Goal: Task Accomplishment & Management: Manage account settings

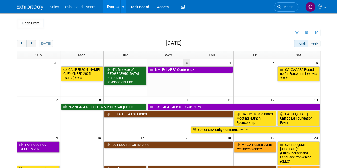
click at [30, 43] on span "next" at bounding box center [31, 43] width 4 height 3
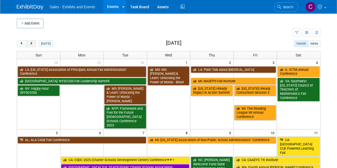
click at [30, 43] on span "next" at bounding box center [31, 43] width 4 height 3
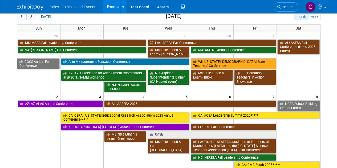
scroll to position [14, 0]
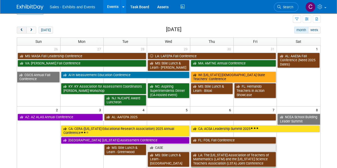
click at [23, 29] on span "prev" at bounding box center [22, 30] width 4 height 3
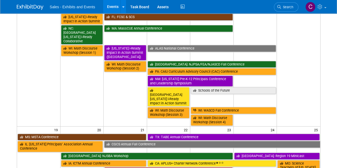
scroll to position [264, 0]
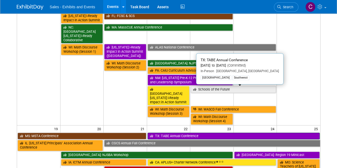
click at [172, 133] on link "TX: TABE Annual Conference" at bounding box center [234, 136] width 172 height 7
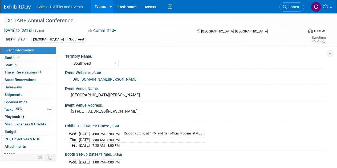
select select "Southwest"
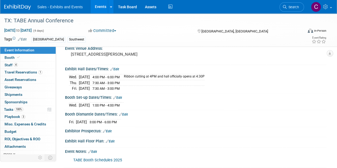
scroll to position [100, 0]
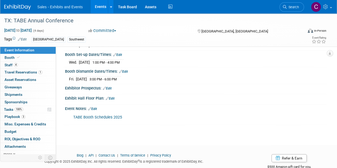
click at [100, 6] on link "Events" at bounding box center [100, 6] width 19 height 13
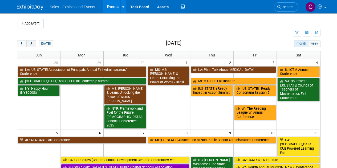
click at [31, 44] on span "next" at bounding box center [31, 43] width 4 height 3
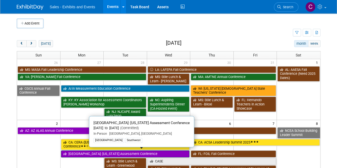
click at [85, 153] on link "[GEOGRAPHIC_DATA]: [US_STATE] Assessment Conference" at bounding box center [125, 154] width 129 height 7
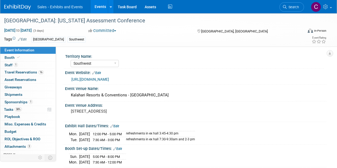
select select "Southwest"
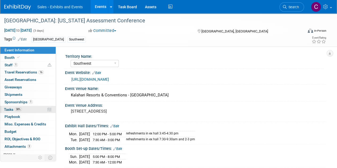
click at [9, 109] on span "Tasks 38%" at bounding box center [13, 109] width 18 height 4
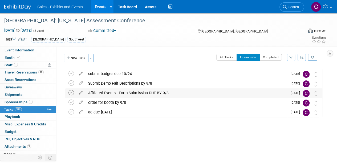
click at [69, 91] on icon at bounding box center [71, 93] width 6 height 6
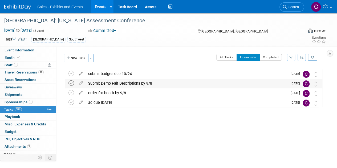
click at [70, 84] on icon at bounding box center [71, 83] width 6 height 6
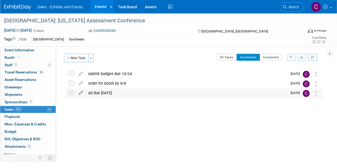
click at [81, 92] on icon at bounding box center [80, 91] width 9 height 7
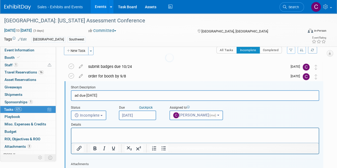
scroll to position [10, 0]
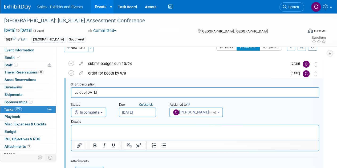
click at [134, 110] on input "Sep 5, 2025" at bounding box center [137, 113] width 37 height 10
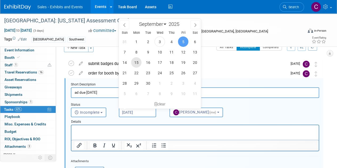
click at [138, 64] on span "15" at bounding box center [136, 62] width 10 height 10
type input "Sep 15, 2025"
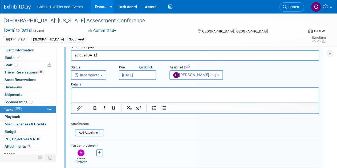
scroll to position [84, 0]
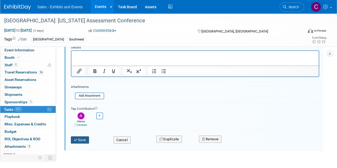
click at [80, 138] on button "Save" at bounding box center [80, 139] width 18 height 7
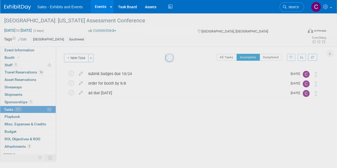
scroll to position [0, 0]
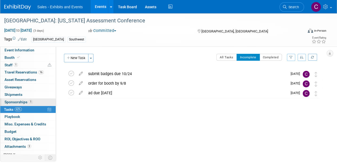
click at [10, 101] on span "Sponsorships 1" at bounding box center [19, 102] width 28 height 4
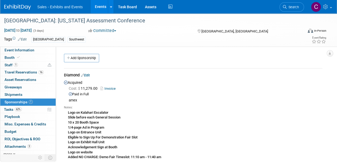
click at [100, 8] on link "Events" at bounding box center [100, 6] width 19 height 13
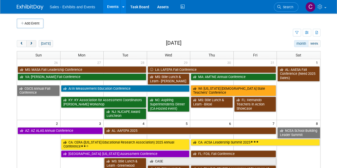
click at [29, 45] on span "next" at bounding box center [31, 43] width 4 height 3
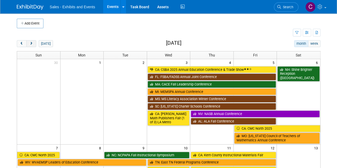
click at [29, 45] on span "next" at bounding box center [31, 43] width 4 height 3
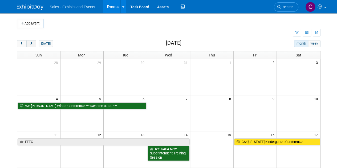
click at [29, 45] on span "next" at bounding box center [31, 43] width 4 height 3
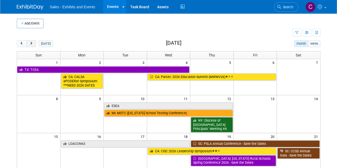
click at [29, 45] on span "next" at bounding box center [31, 43] width 4 height 3
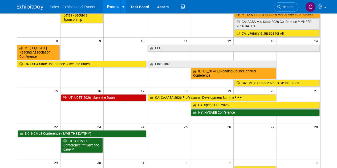
scroll to position [103, 0]
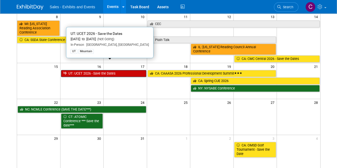
click at [86, 70] on link "UT: UCET 2026 - Save the Dates" at bounding box center [103, 73] width 85 height 7
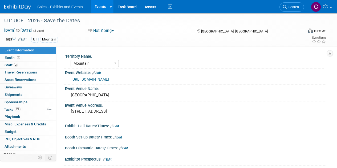
select select "Mountain"
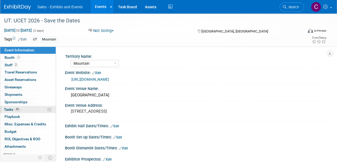
click at [10, 108] on span "Tasks 0%" at bounding box center [12, 109] width 17 height 4
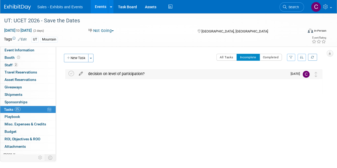
click at [80, 73] on icon at bounding box center [80, 72] width 9 height 7
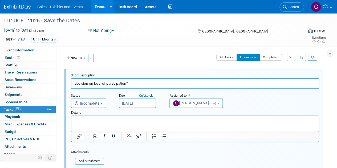
drag, startPoint x: 131, startPoint y: 84, endPoint x: 0, endPoint y: 35, distance: 140.1
click at [0, 57] on div "Event Information Event Info Booth Booth 2 Staff 2 Staff 0 Travel Reservations …" at bounding box center [168, 121] width 337 height 216
type input "decision to move forward with Silver? Need to reg by 11/30 for discount"
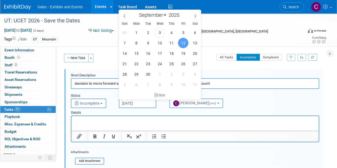
click at [138, 103] on input "Sep 12, 2025" at bounding box center [137, 104] width 37 height 10
click at [157, 55] on span "17" at bounding box center [160, 53] width 10 height 10
type input "Sep 17, 2025"
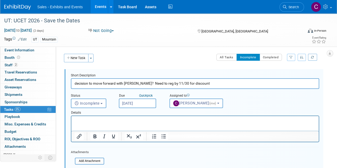
scroll to position [72, 0]
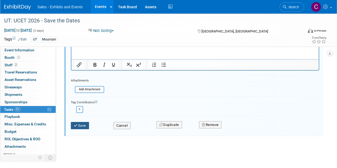
click at [83, 124] on button "Save" at bounding box center [80, 125] width 18 height 7
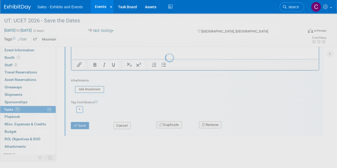
scroll to position [0, 0]
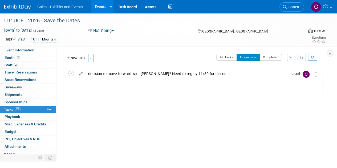
click at [104, 6] on link "Events" at bounding box center [100, 6] width 19 height 13
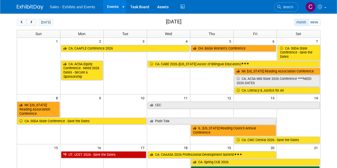
scroll to position [18, 0]
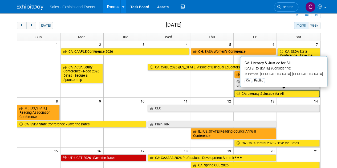
click at [249, 92] on link "CA: Literacy & Justice for All" at bounding box center [277, 93] width 86 height 7
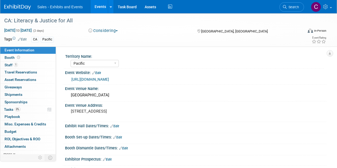
select select "Pacific"
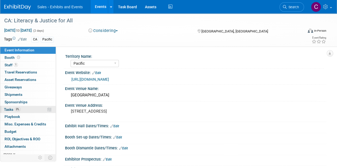
click at [11, 110] on span "Tasks 0%" at bounding box center [12, 109] width 17 height 4
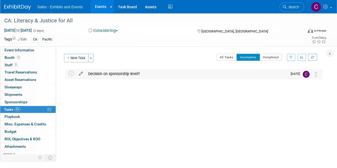
click at [82, 73] on icon at bounding box center [80, 72] width 9 height 7
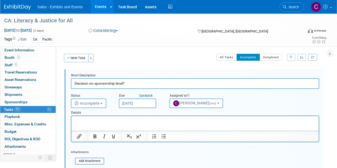
drag, startPoint x: 120, startPoint y: 83, endPoint x: 0, endPoint y: 33, distance: 130.0
click at [0, 42] on div "CA: Literacy & Justice for All Mar 6, 2026 to Mar 7, 2026 (2 days) Mar 6, 2026 …" at bounding box center [168, 126] width 337 height 227
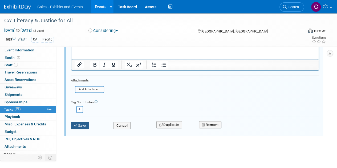
type input "Heard back on how to secure $3,000 level"
click at [84, 127] on button "Save" at bounding box center [80, 125] width 18 height 7
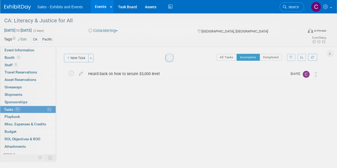
scroll to position [0, 0]
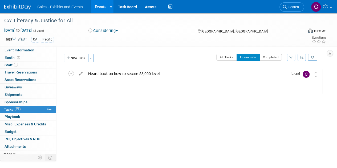
click at [101, 9] on link "Events" at bounding box center [100, 6] width 19 height 13
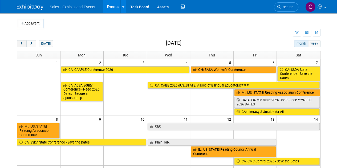
click at [23, 42] on button "prev" at bounding box center [22, 43] width 10 height 7
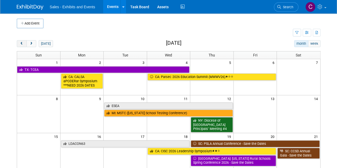
click at [23, 43] on button "prev" at bounding box center [22, 43] width 10 height 7
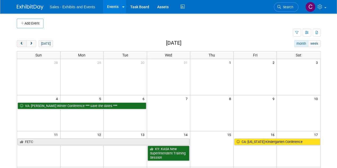
click at [23, 43] on button "prev" at bounding box center [22, 43] width 10 height 7
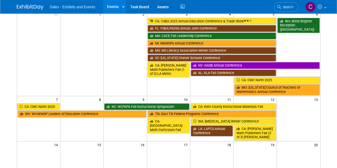
scroll to position [61, 0]
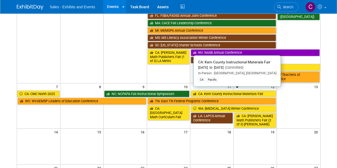
click at [202, 93] on link "CA: Kern County Instructional Materials Fair" at bounding box center [233, 94] width 85 height 7
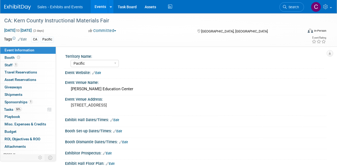
select select "Pacific"
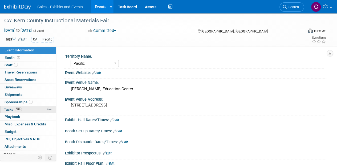
click at [8, 109] on span "Tasks 50%" at bounding box center [13, 109] width 18 height 4
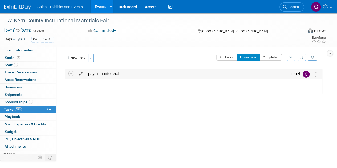
click at [80, 72] on icon at bounding box center [80, 72] width 9 height 7
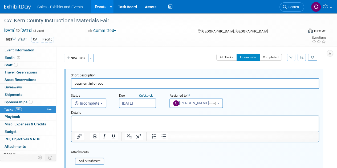
click at [138, 103] on input "Sep 5, 2025" at bounding box center [137, 104] width 37 height 10
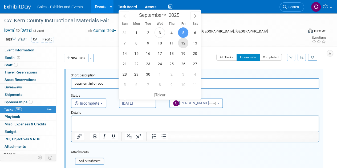
click at [182, 45] on span "12" at bounding box center [183, 43] width 10 height 10
type input "Sep 12, 2025"
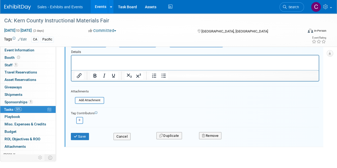
scroll to position [72, 0]
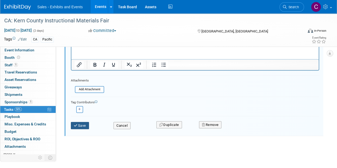
click at [85, 128] on button "Save" at bounding box center [80, 125] width 18 height 7
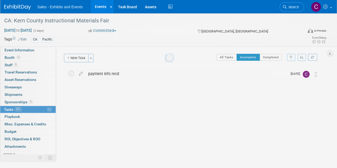
scroll to position [0, 0]
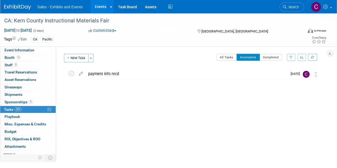
click at [101, 9] on link "Events" at bounding box center [100, 6] width 19 height 13
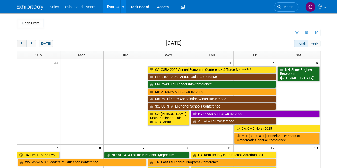
click at [22, 43] on span "prev" at bounding box center [22, 43] width 4 height 3
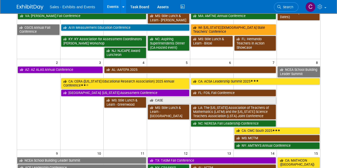
scroll to position [80, 0]
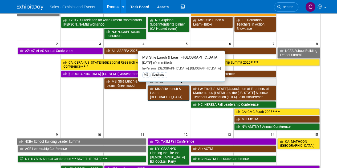
click at [166, 91] on link "MS: Stile Lunch & Learn - [GEOGRAPHIC_DATA]" at bounding box center [169, 93] width 42 height 15
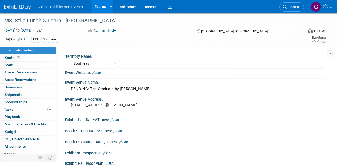
select select "Southeast"
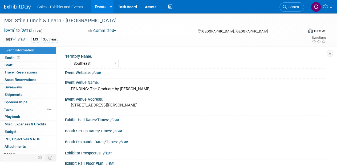
drag, startPoint x: 91, startPoint y: 88, endPoint x: 0, endPoint y: 51, distance: 97.6
click at [9, 77] on div "Event Information Event Info Booth Booth 0 Staff 0 Staff 0 Travel Reservations …" at bounding box center [168, 99] width 337 height 172
click at [132, 114] on div "Event Venue Address: [STREET_ADDRESS][PERSON_NAME]" at bounding box center [195, 105] width 264 height 21
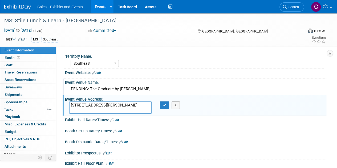
click at [80, 89] on div "PENDING: The Graduate by Hilton Oxford" at bounding box center [195, 89] width 253 height 8
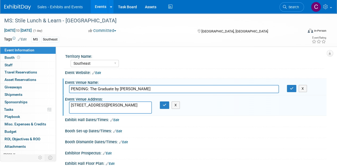
click at [80, 89] on input "PENDING: The Graduate by Hilton Oxford" at bounding box center [174, 89] width 210 height 8
type input "The Graduate by Hilton Oxford"
click at [164, 108] on div "400 N. Lamar Blvd., Oxford, MS 38655 X" at bounding box center [119, 108] width 109 height 12
click at [167, 104] on button "button" at bounding box center [165, 105] width 10 height 7
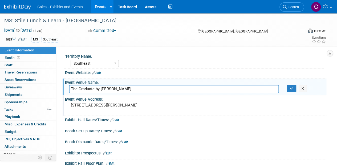
click at [73, 105] on pre "400 N. Lamar Blvd., Oxford, MS 38655" at bounding box center [119, 105] width 97 height 5
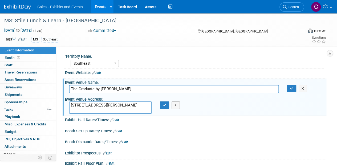
click at [141, 106] on textarea "400 N. Lamar Blvd., Oxford, MS 38655" at bounding box center [110, 108] width 83 height 12
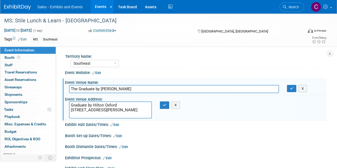
click at [75, 105] on textarea "Graduate by Hilton Oxford 400 N Lamar Blvd, Oxford, MS 38655" at bounding box center [110, 110] width 83 height 17
drag, startPoint x: 75, startPoint y: 105, endPoint x: 116, endPoint y: 106, distance: 41.0
click at [116, 106] on textarea "Graduate by Hilton Oxford 400 N Lamar Blvd, Oxford, MS 38655" at bounding box center [110, 110] width 83 height 17
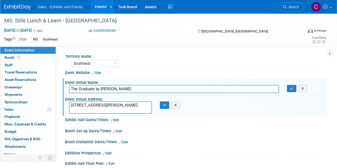
type textarea "400 N Lamar Blvd, Oxford, MS 38655"
drag, startPoint x: 136, startPoint y: 89, endPoint x: 0, endPoint y: 69, distance: 137.6
click at [53, 78] on div "Event Information Event Info Booth Booth 0 Staff 0 Staff 0 Travel Reservations …" at bounding box center [168, 99] width 337 height 172
paste input "text"
type input "Graduate by Hilton Oxford - Helen Room"
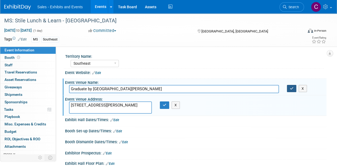
click at [287, 89] on button "button" at bounding box center [292, 88] width 10 height 7
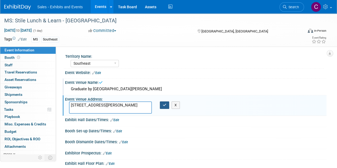
click at [163, 106] on icon "button" at bounding box center [165, 104] width 4 height 3
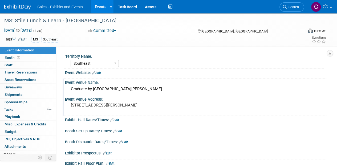
click at [98, 7] on link "Events" at bounding box center [100, 6] width 19 height 13
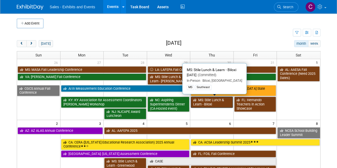
click at [209, 104] on link "MS: Stile Lunch & Learn - Biloxi" at bounding box center [212, 102] width 42 height 11
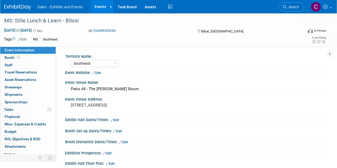
select select "Southeast"
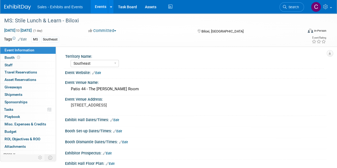
click at [102, 9] on link "Events" at bounding box center [100, 6] width 19 height 13
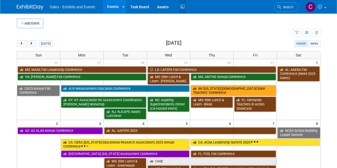
click at [179, 9] on icon at bounding box center [182, 7] width 7 height 8
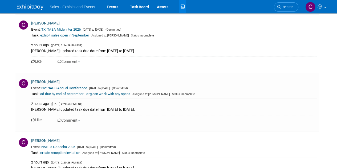
scroll to position [979, 0]
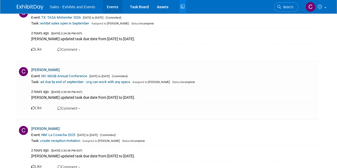
drag, startPoint x: 115, startPoint y: 6, endPoint x: 116, endPoint y: 9, distance: 2.8
click at [115, 6] on link "Events" at bounding box center [112, 6] width 19 height 13
